Goal: Information Seeking & Learning: Learn about a topic

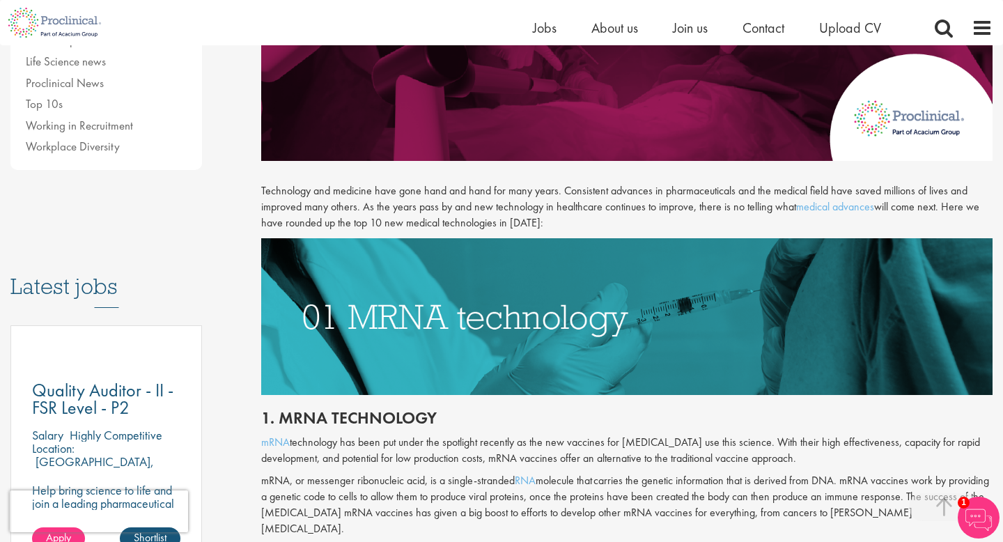
scroll to position [501, 0]
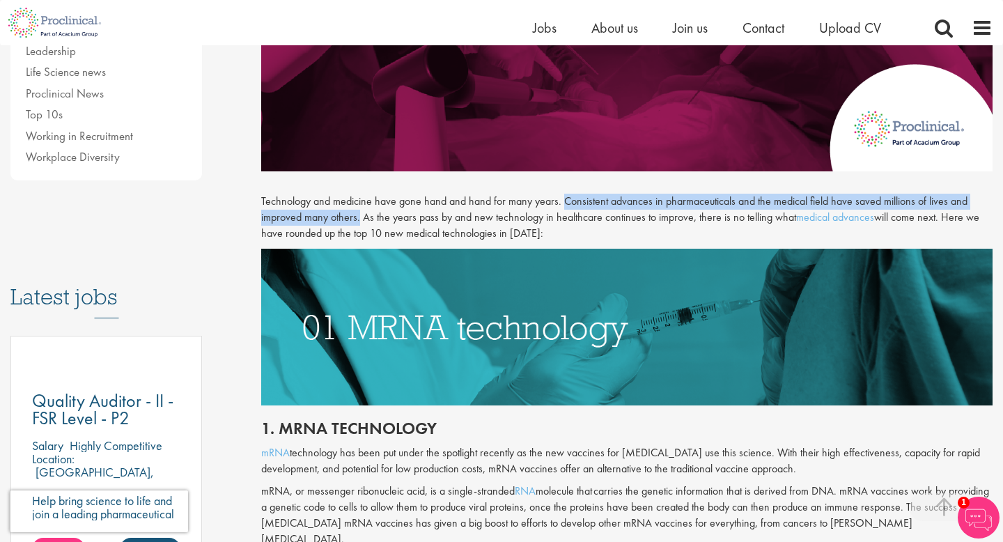
drag, startPoint x: 359, startPoint y: 220, endPoint x: 563, endPoint y: 205, distance: 204.5
click at [563, 205] on p "Technology and medicine have gone hand and hand for many years. Consistent adva…" at bounding box center [626, 218] width 731 height 48
copy p "Consistent advances in pharmaceuticals and the medical field have saved million…"
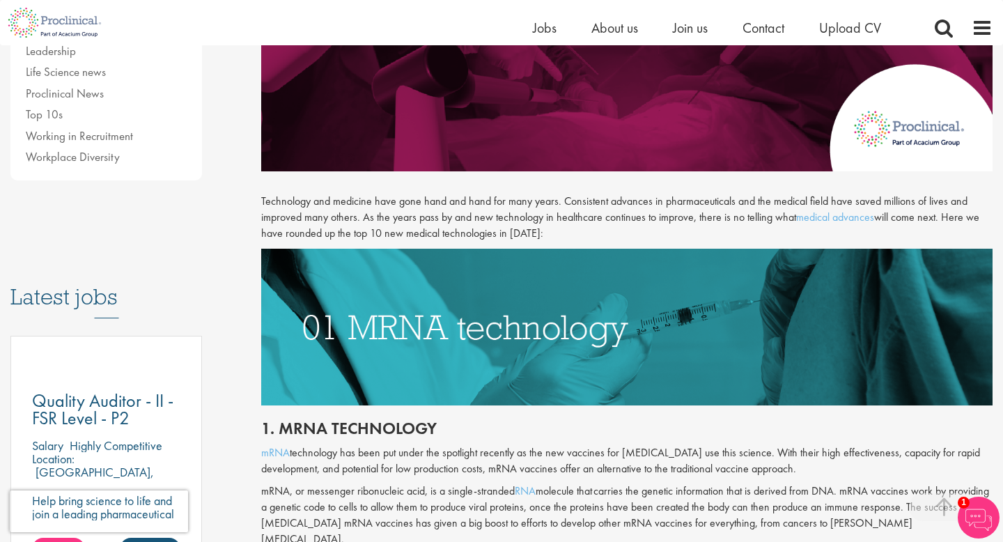
click at [717, 233] on p "Technology and medicine have gone hand and hand for many years. Consistent adva…" at bounding box center [626, 218] width 731 height 48
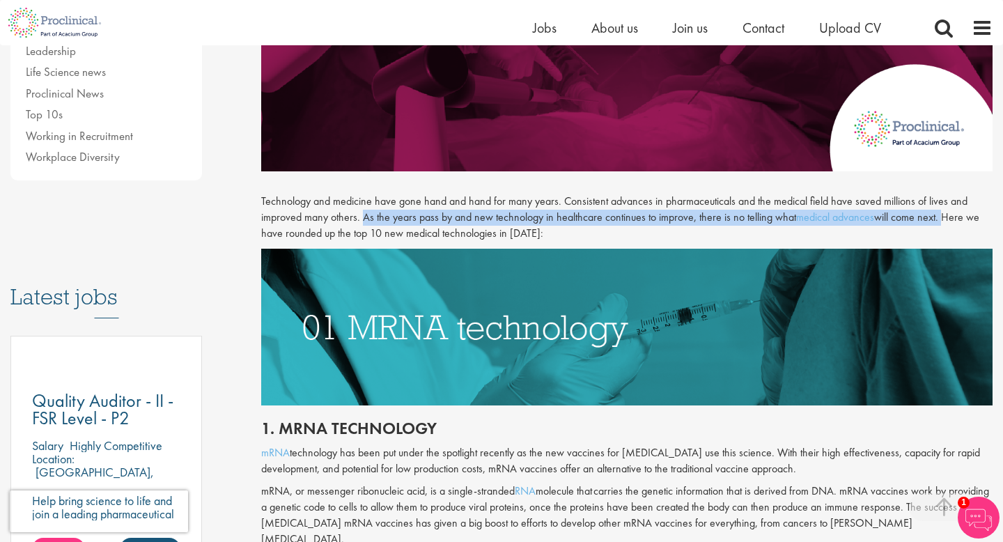
drag, startPoint x: 363, startPoint y: 219, endPoint x: 940, endPoint y: 218, distance: 577.2
click at [940, 218] on p "Technology and medicine have gone hand and hand for many years. Consistent adva…" at bounding box center [626, 218] width 731 height 48
copy p "As the years pass by and new technology in healthcare continues to improve, the…"
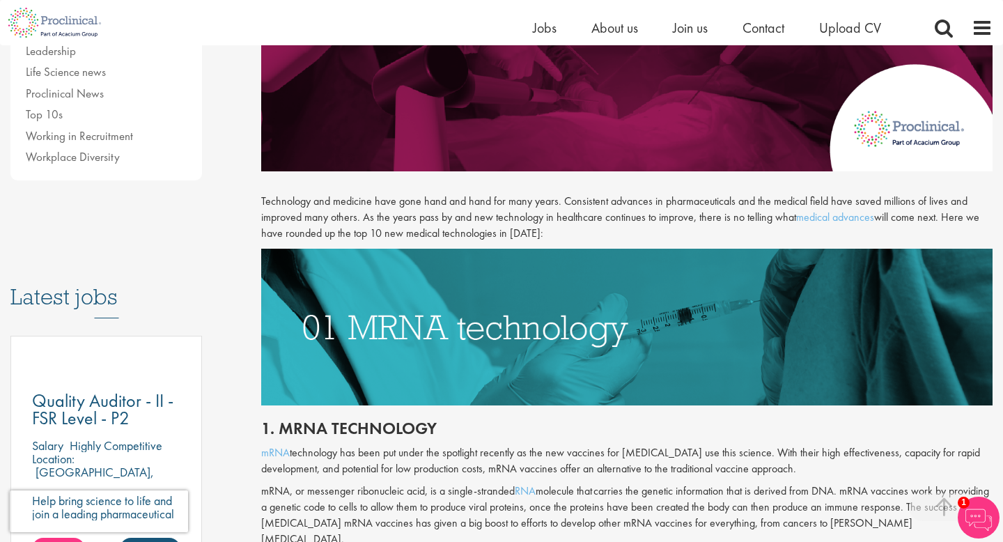
click at [973, 230] on p "Technology and medicine have gone hand and hand for many years. Consistent adva…" at bounding box center [626, 218] width 731 height 48
